Goal: Information Seeking & Learning: Learn about a topic

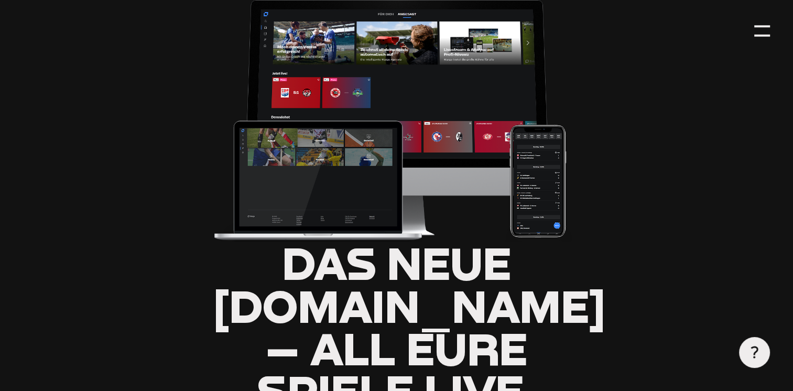
scroll to position [131, 0]
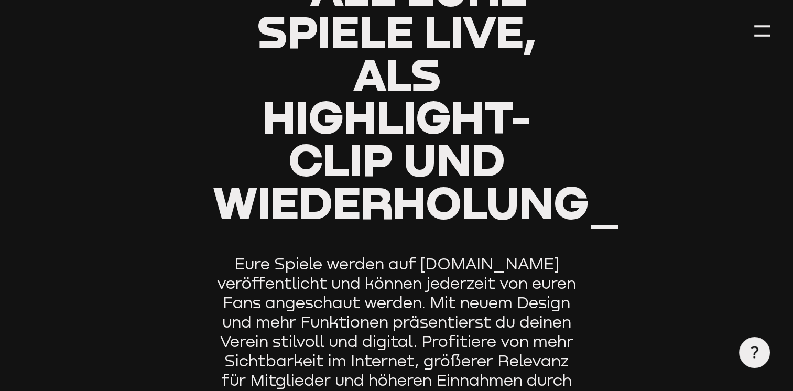
type input "0.8"
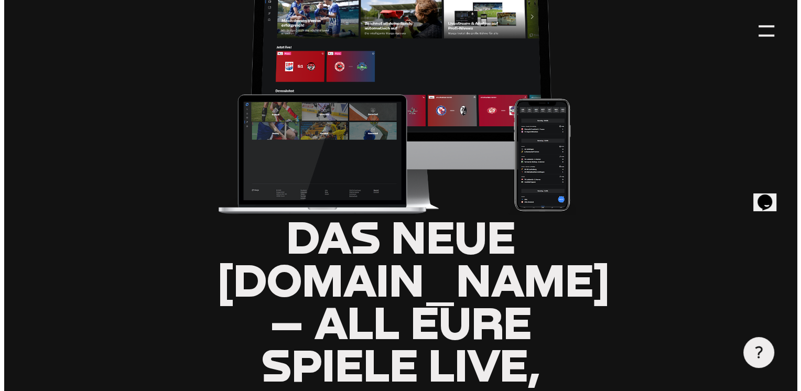
scroll to position [0, 0]
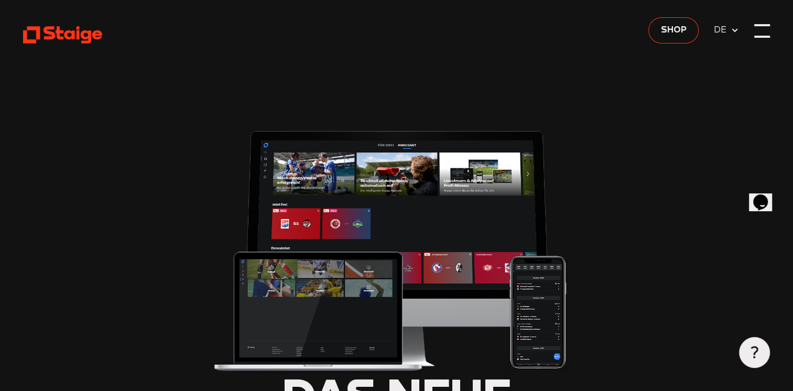
click at [766, 30] on div at bounding box center [763, 31] width 16 height 16
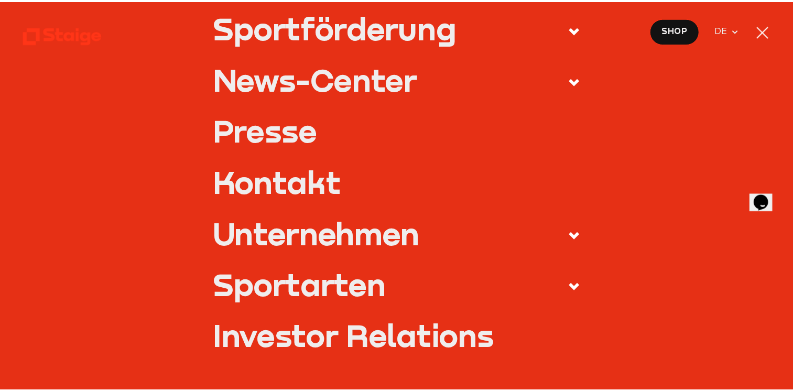
scroll to position [197, 0]
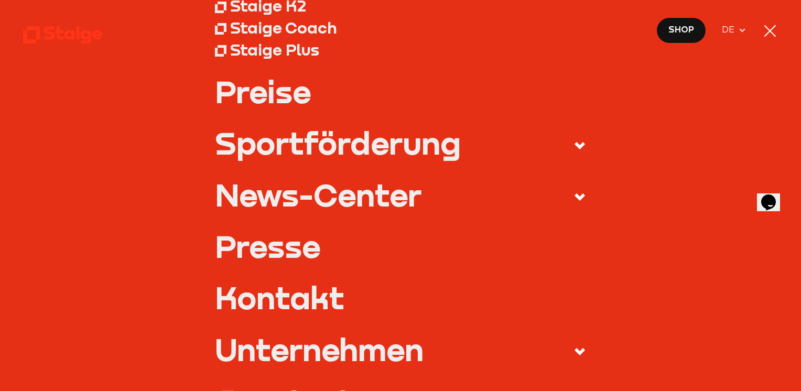
click at [766, 30] on div at bounding box center [770, 31] width 16 height 16
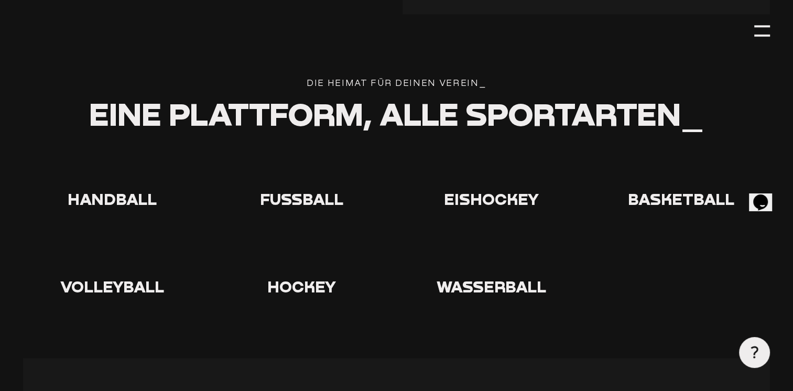
scroll to position [1927, 0]
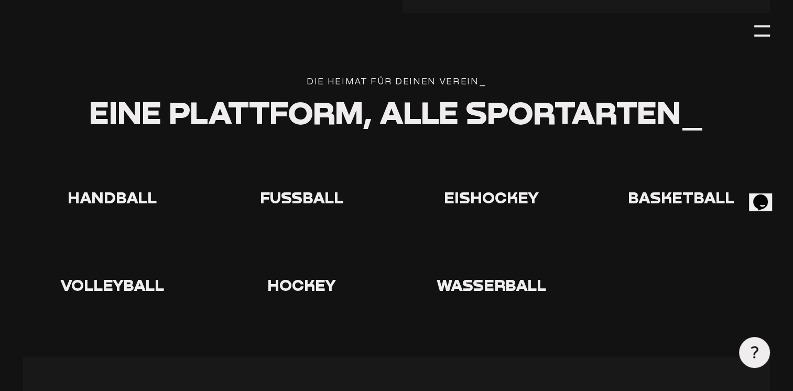
click at [292, 184] on icon at bounding box center [302, 167] width 34 height 34
click at [308, 184] on icon at bounding box center [302, 167] width 34 height 34
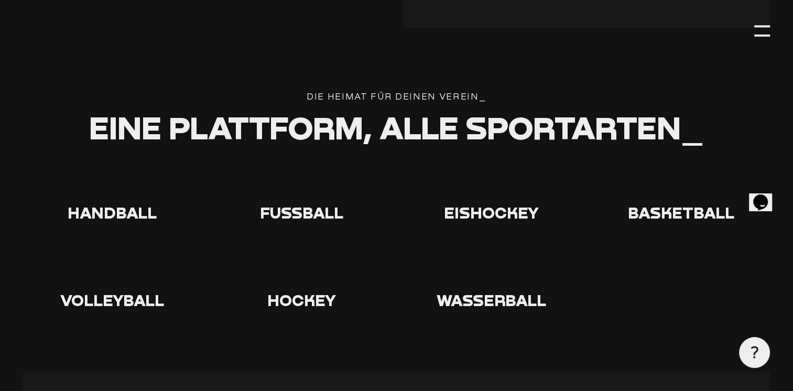
scroll to position [1678, 0]
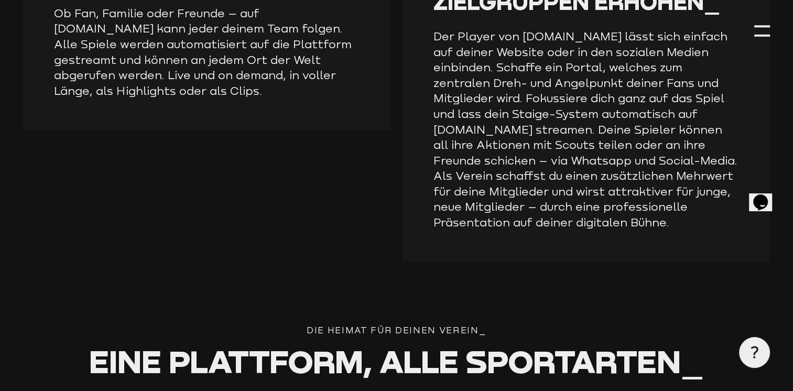
click at [427, 332] on div "Die Heimat für deinen verein_" at bounding box center [396, 331] width 747 height 14
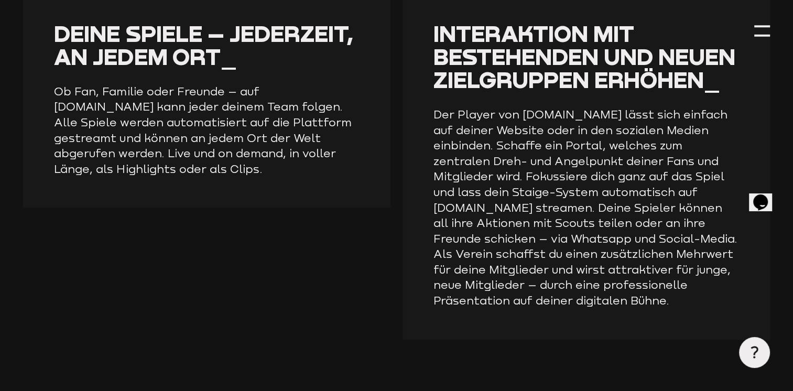
scroll to position [1428, 0]
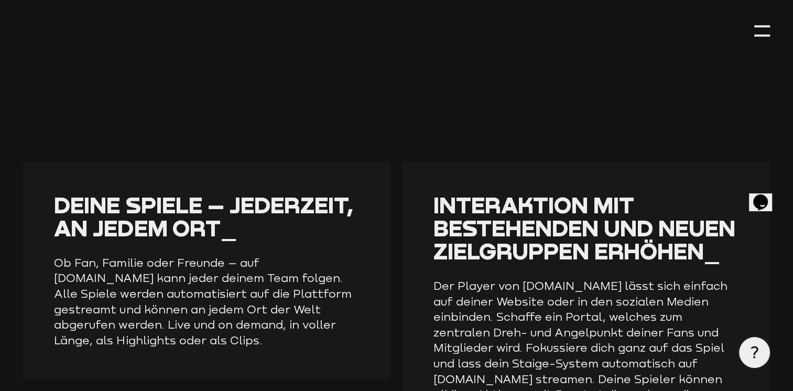
click at [491, 284] on p "Der Player von [DOMAIN_NAME] lässt sich einfach auf deiner Website oder in den …" at bounding box center [587, 378] width 306 height 201
click at [303, 218] on h3 "Deine Spiele – jederzeit, an jedem Ort_" at bounding box center [207, 216] width 306 height 47
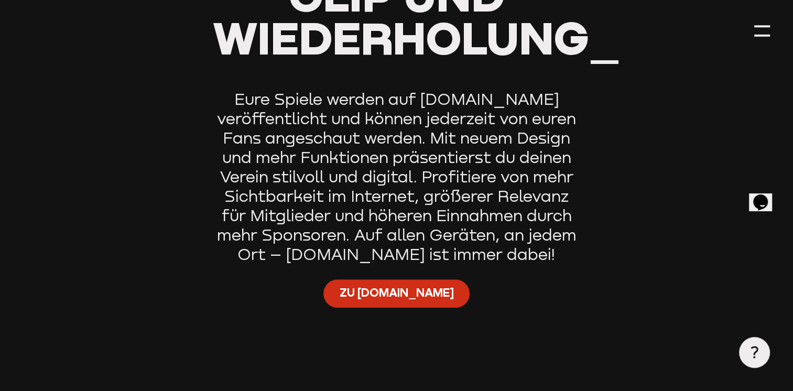
scroll to position [682, 0]
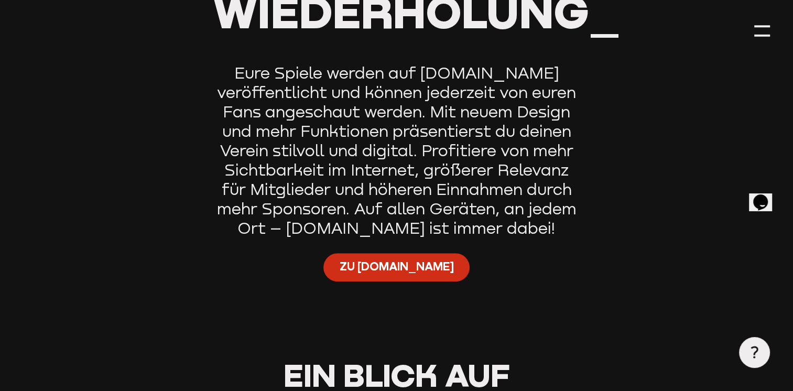
click at [384, 259] on span "Zu [DOMAIN_NAME]" at bounding box center [396, 267] width 114 height 16
